Goal: Check status: Check status

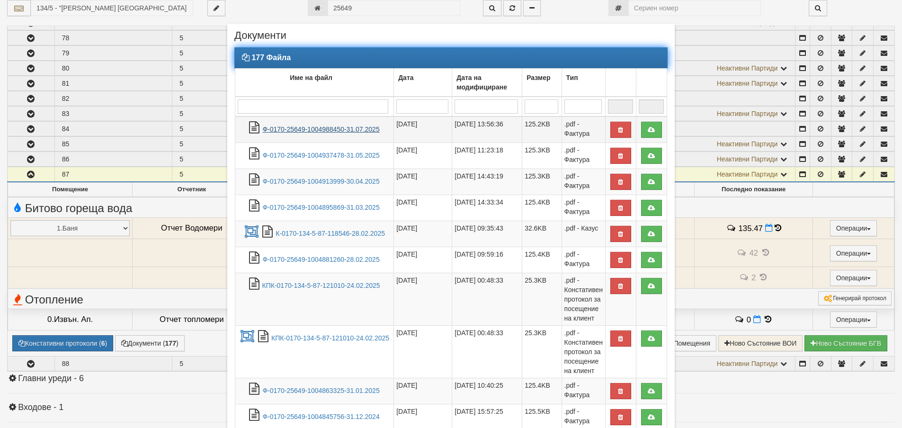
click at [346, 132] on link "Ф-0170-25649-1004988450-31.07.2025" at bounding box center [320, 129] width 117 height 8
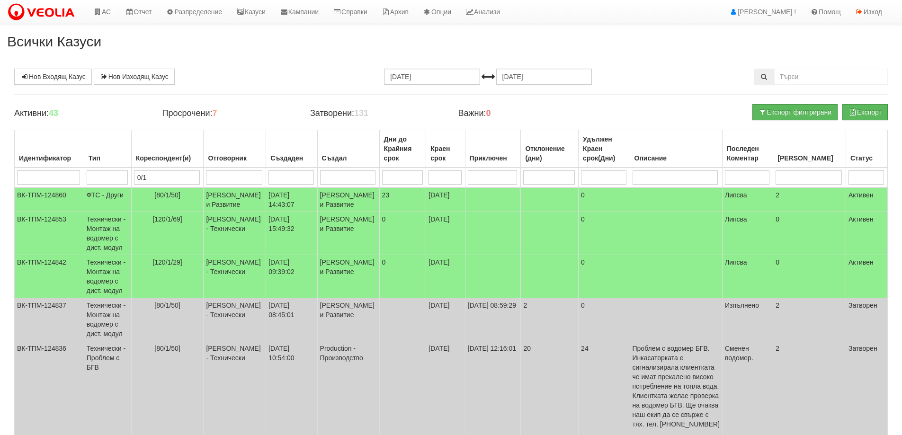
click at [172, 175] on input "0/1" at bounding box center [167, 177] width 66 height 14
type input "0"
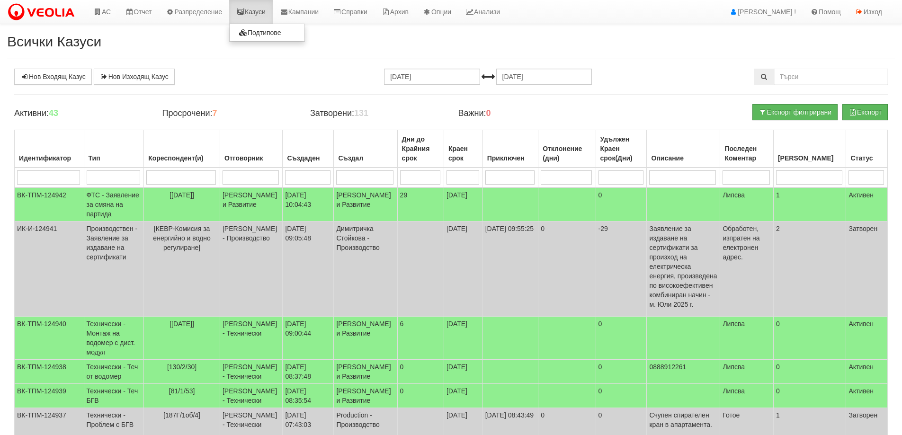
click at [256, 11] on link "Казуси" at bounding box center [251, 12] width 44 height 24
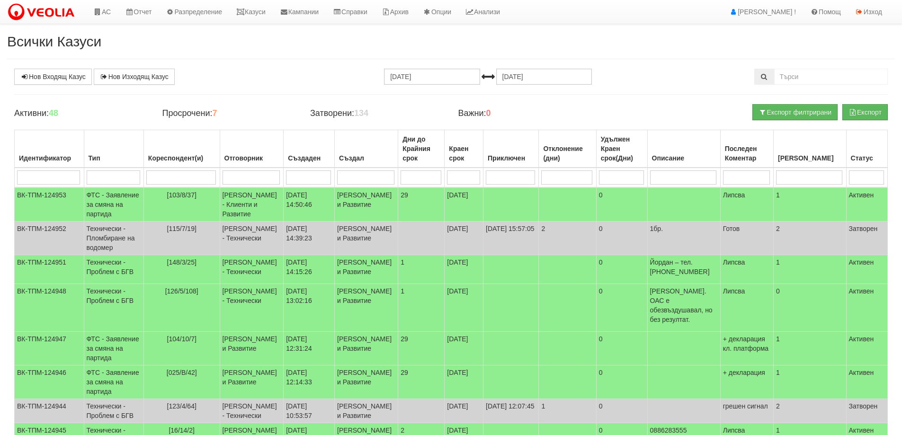
click at [192, 181] on input "search" at bounding box center [181, 177] width 70 height 14
type input "80"
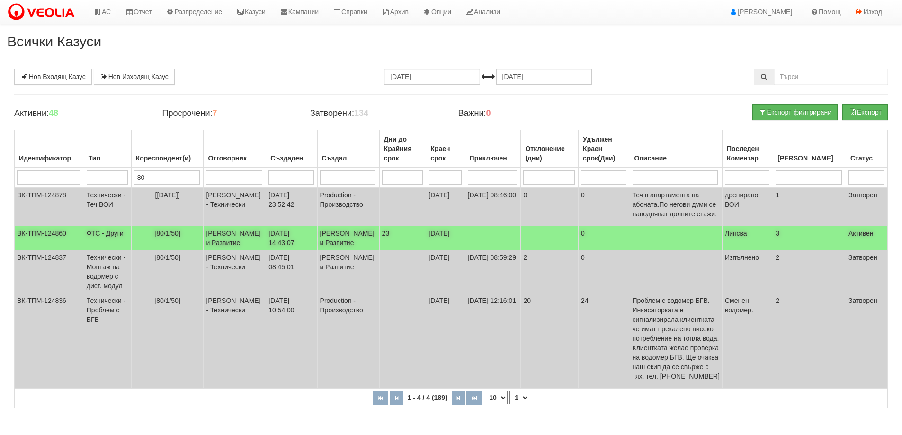
type input "80"
click at [287, 251] on td "05/08/2025 14:43:07" at bounding box center [291, 238] width 51 height 24
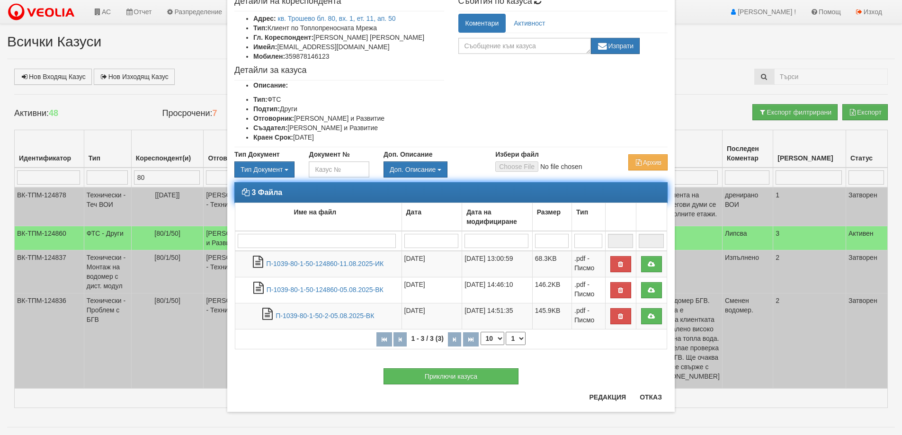
scroll to position [57, 0]
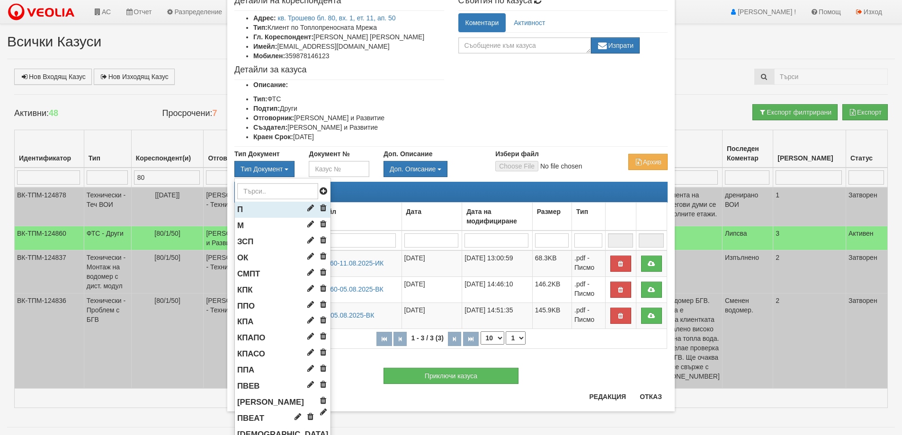
click at [257, 218] on li "П" at bounding box center [283, 210] width 96 height 16
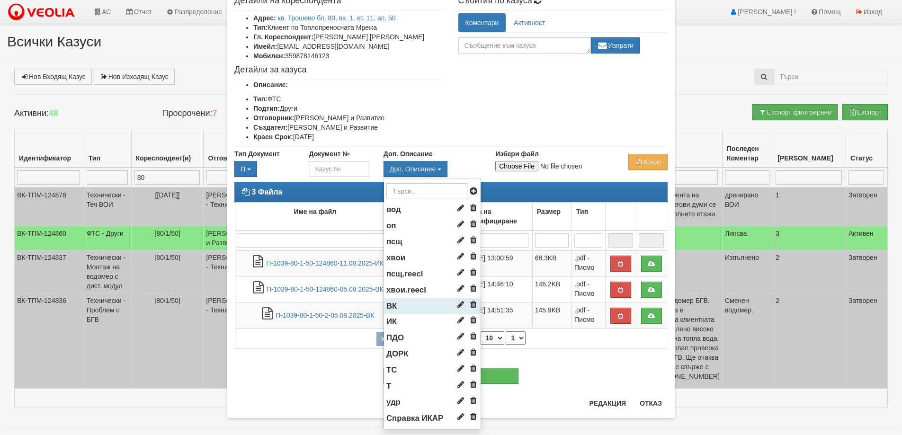
click at [405, 314] on li "ВК" at bounding box center [432, 306] width 97 height 16
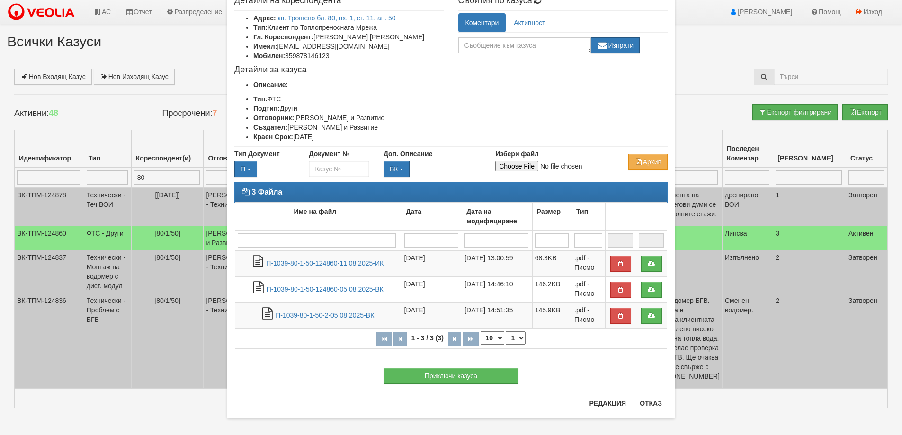
type input "C:\fakepath\Поща на Veolia - Fwd_ Жалба относно неправомерно отчитане на потреб…"
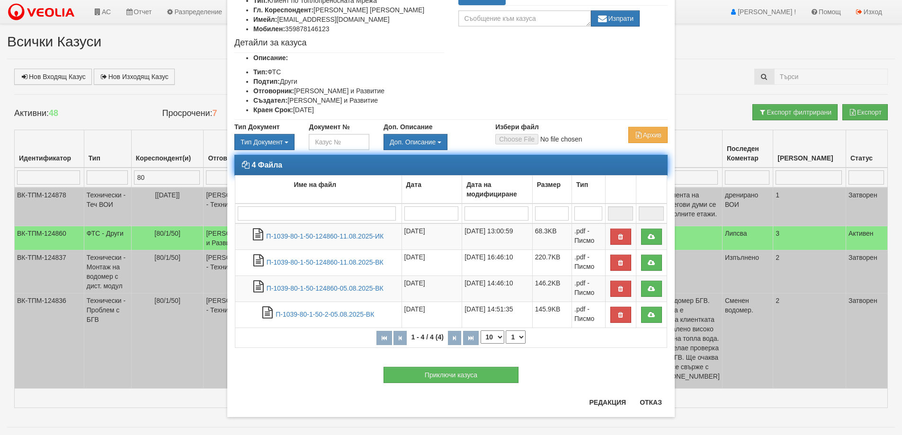
scroll to position [90, 0]
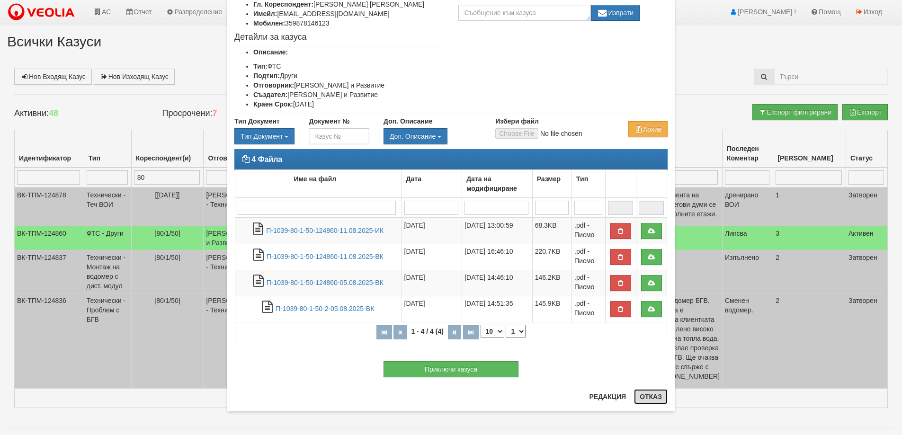
click at [657, 399] on button "Отказ" at bounding box center [651, 396] width 34 height 15
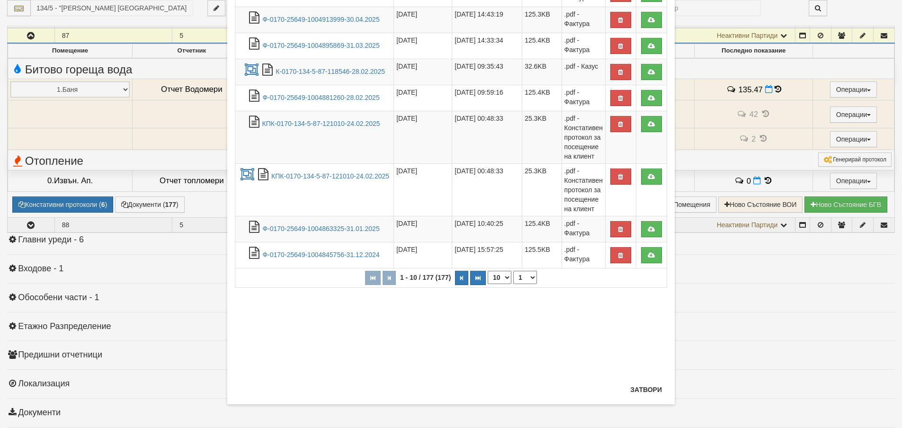
scroll to position [519, 0]
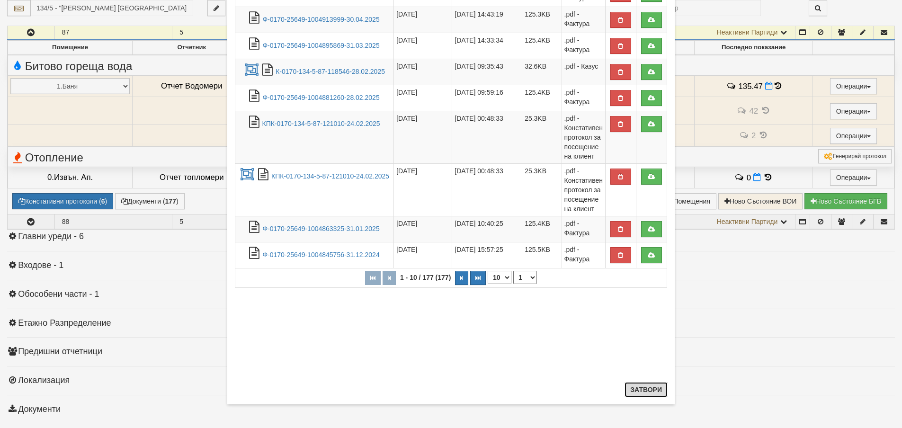
click at [634, 387] on button "Затвори" at bounding box center [646, 389] width 43 height 15
